Goal: Find specific page/section: Find specific page/section

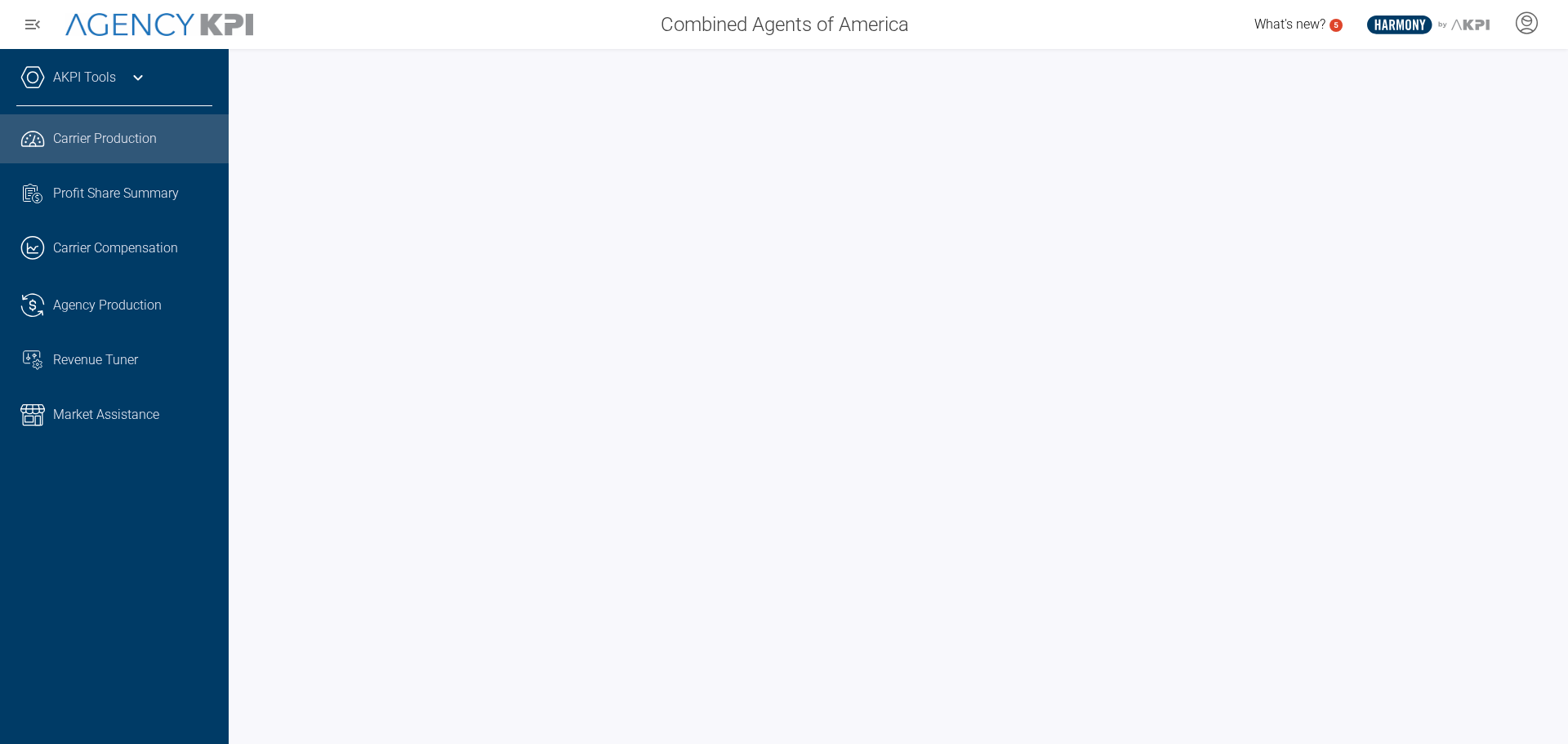
click at [157, 407] on span "Market Assistance" at bounding box center [106, 414] width 107 height 19
click at [119, 419] on span "Market Assistance" at bounding box center [106, 414] width 107 height 19
